Goal: Information Seeking & Learning: Learn about a topic

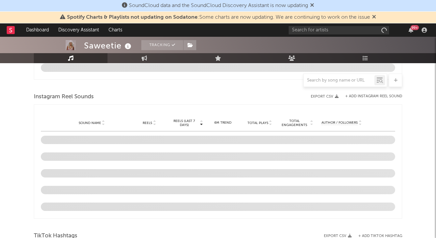
select select "6m"
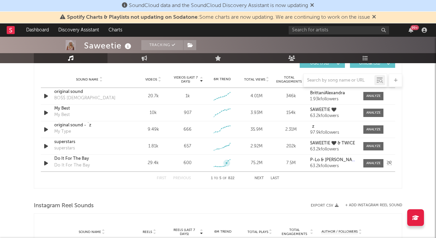
scroll to position [473, 0]
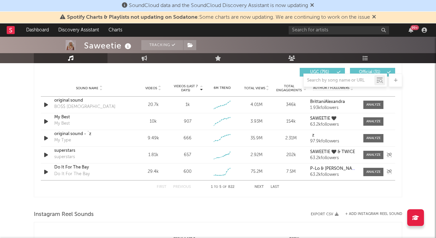
click at [80, 159] on div "superstars superstars" at bounding box center [89, 155] width 70 height 15
click at [66, 151] on div "superstars" at bounding box center [89, 151] width 70 height 7
click at [68, 158] on div "superstars" at bounding box center [64, 157] width 21 height 7
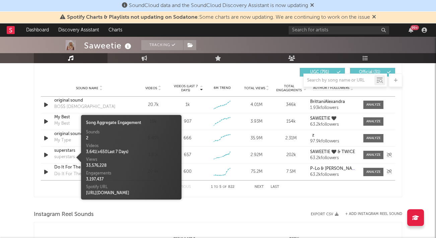
click at [58, 153] on div "superstars" at bounding box center [89, 151] width 70 height 7
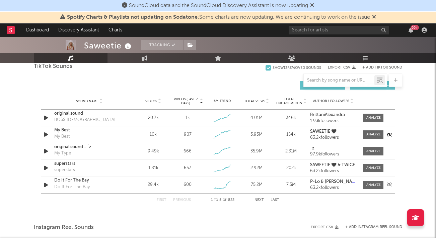
scroll to position [457, 0]
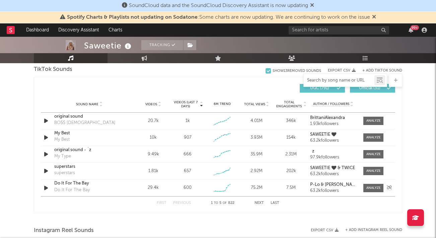
click at [313, 81] on input "text" at bounding box center [339, 80] width 71 height 5
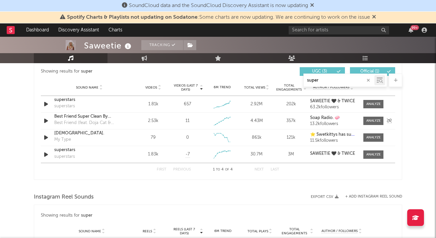
scroll to position [421, 0]
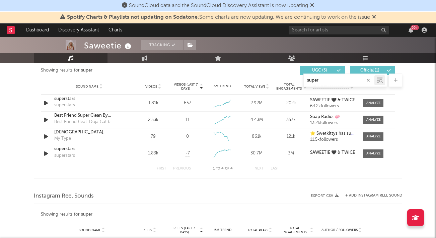
click at [340, 79] on input "super" at bounding box center [339, 80] width 71 height 5
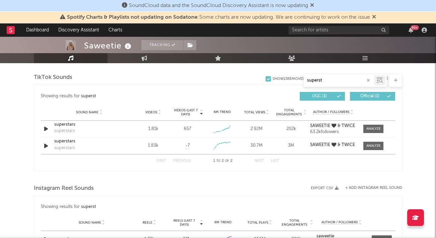
scroll to position [341, 0]
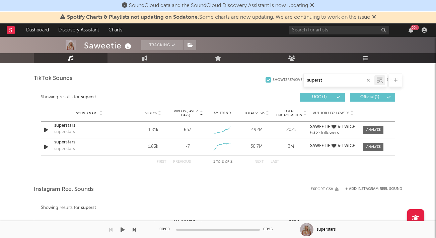
type input "superst"
